Goal: Find specific page/section: Find specific page/section

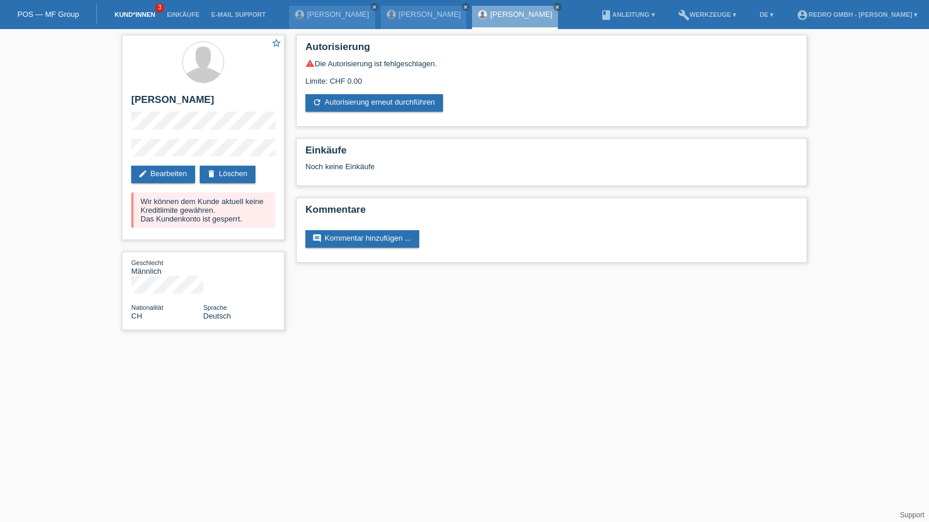
click at [129, 17] on link "Kund*innen" at bounding box center [135, 14] width 52 height 7
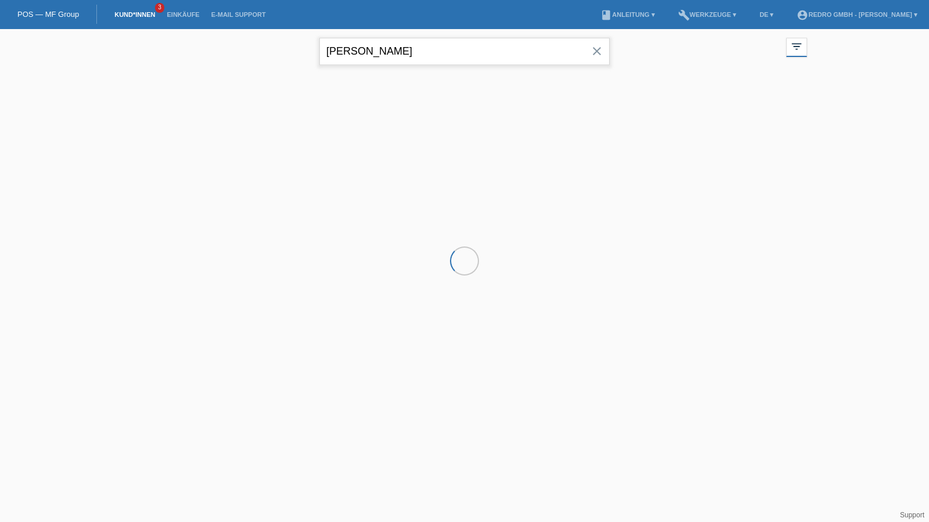
click at [461, 46] on input "alvaro" at bounding box center [464, 51] width 290 height 27
drag, startPoint x: 0, startPoint y: 0, endPoint x: 461, endPoint y: 46, distance: 462.9
click at [461, 46] on input "alvaro" at bounding box center [464, 51] width 290 height 27
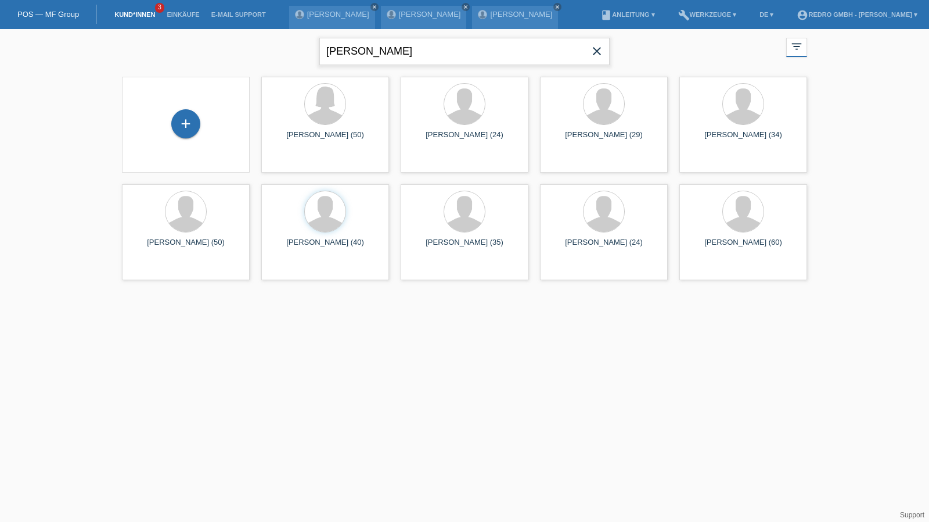
click at [328, 49] on input "bauer" at bounding box center [464, 51] width 290 height 27
type input "sascha bauer"
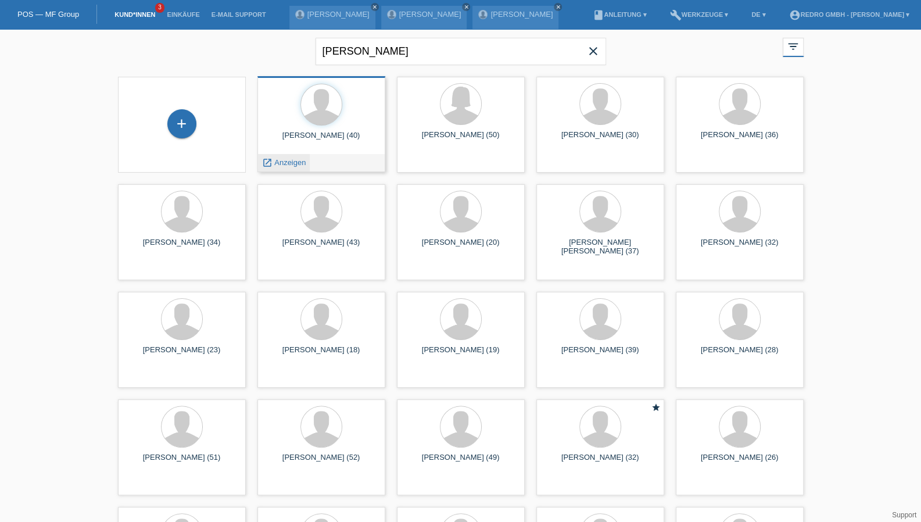
click at [288, 169] on div "launch Anzeigen" at bounding box center [284, 162] width 52 height 17
click at [289, 164] on span "Anzeigen" at bounding box center [289, 162] width 31 height 9
